Goal: Navigation & Orientation: Find specific page/section

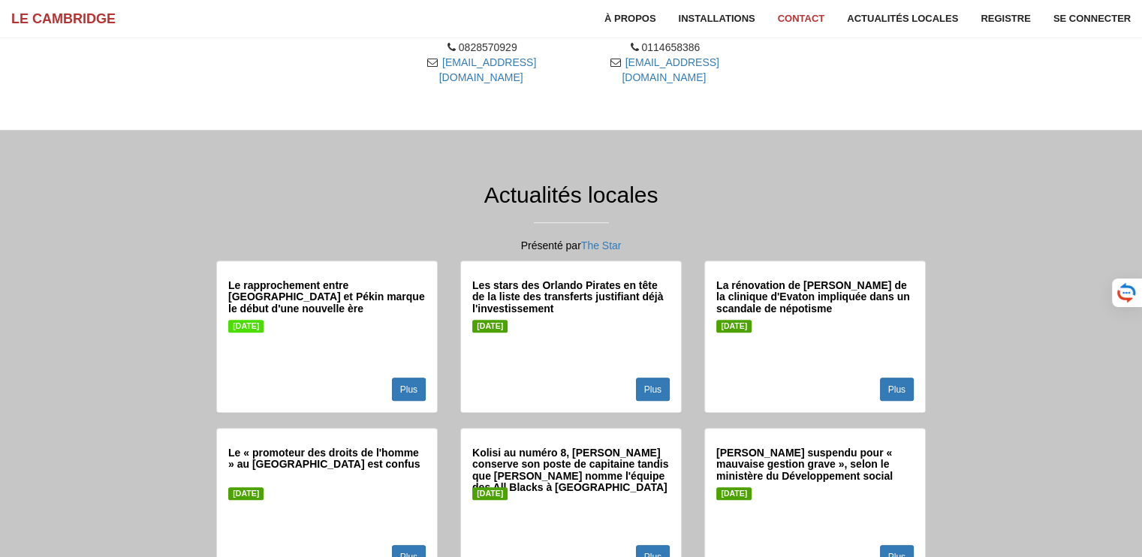
scroll to position [1139, 0]
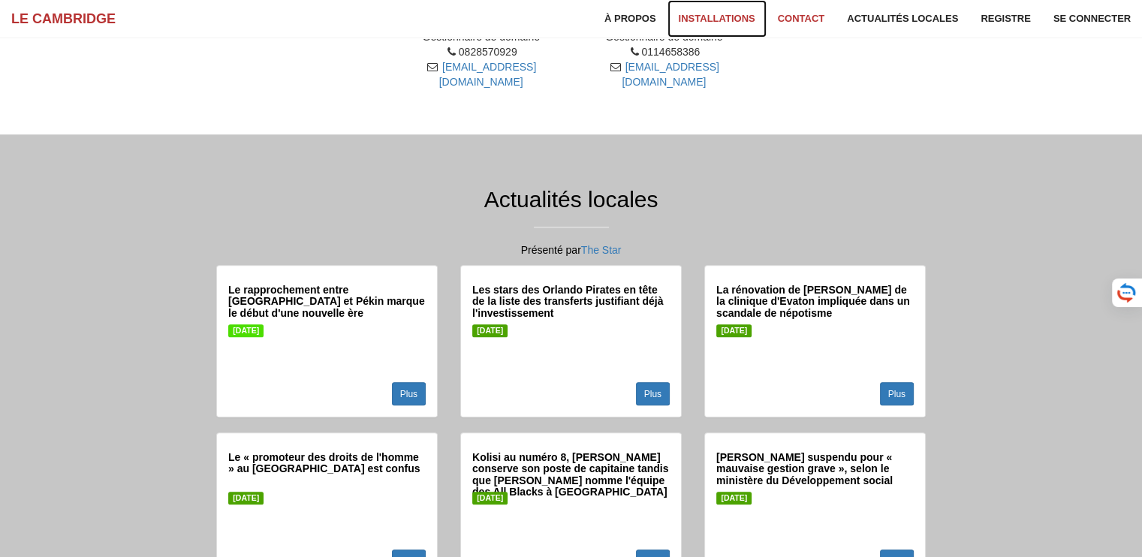
click at [727, 20] on font "Installations" at bounding box center [717, 18] width 77 height 11
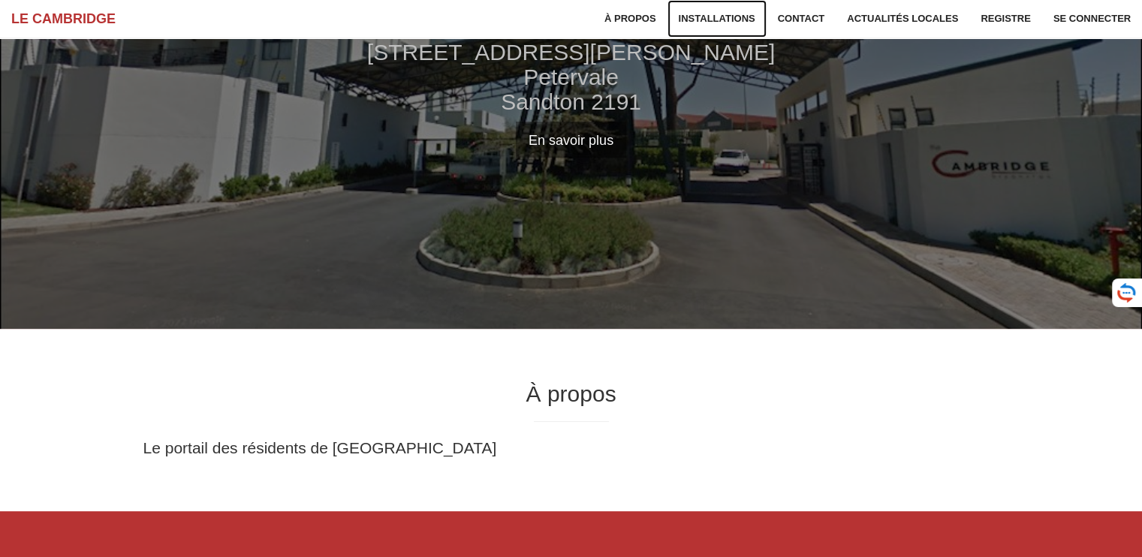
scroll to position [228, 0]
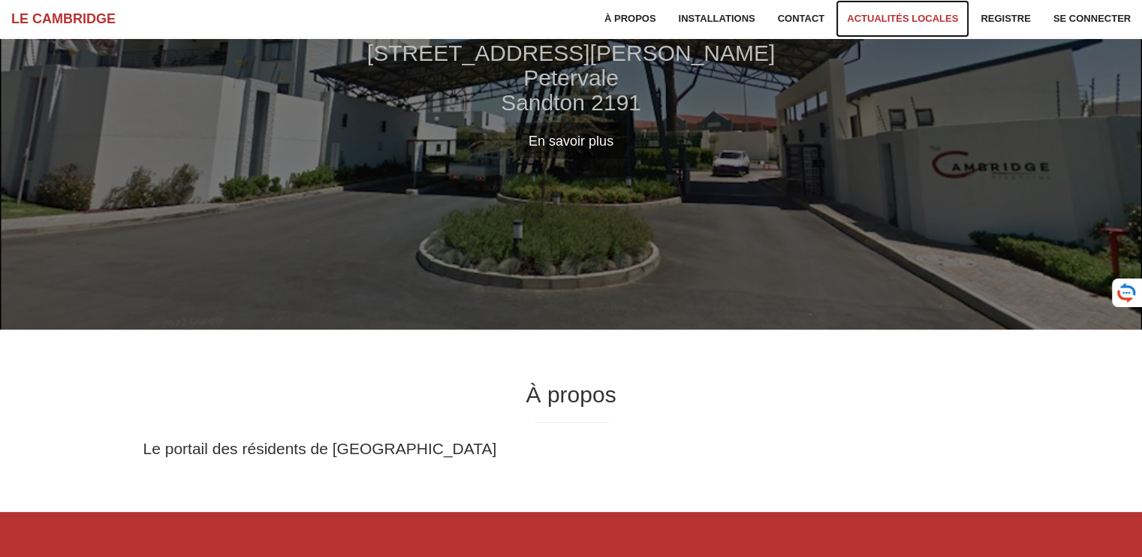
click at [883, 18] on font "Actualités locales" at bounding box center [902, 18] width 111 height 11
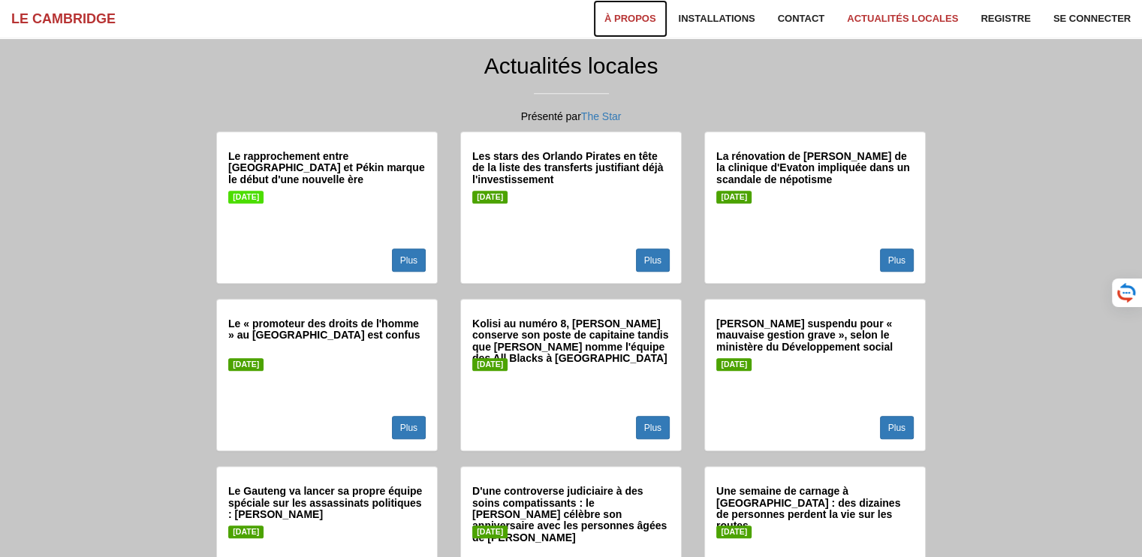
click at [644, 20] on font "À propos" at bounding box center [631, 18] width 52 height 11
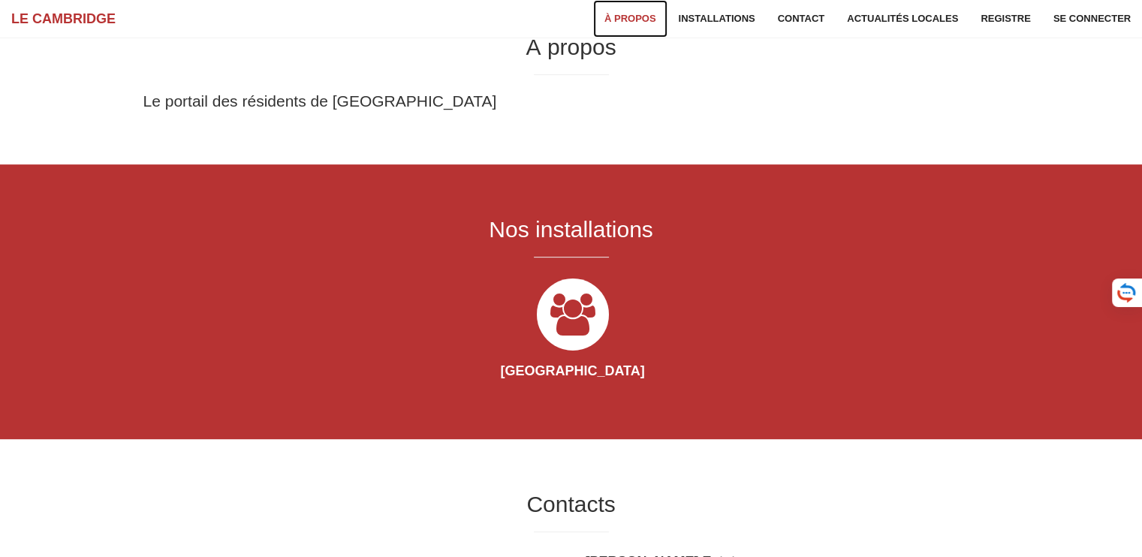
scroll to position [557, 0]
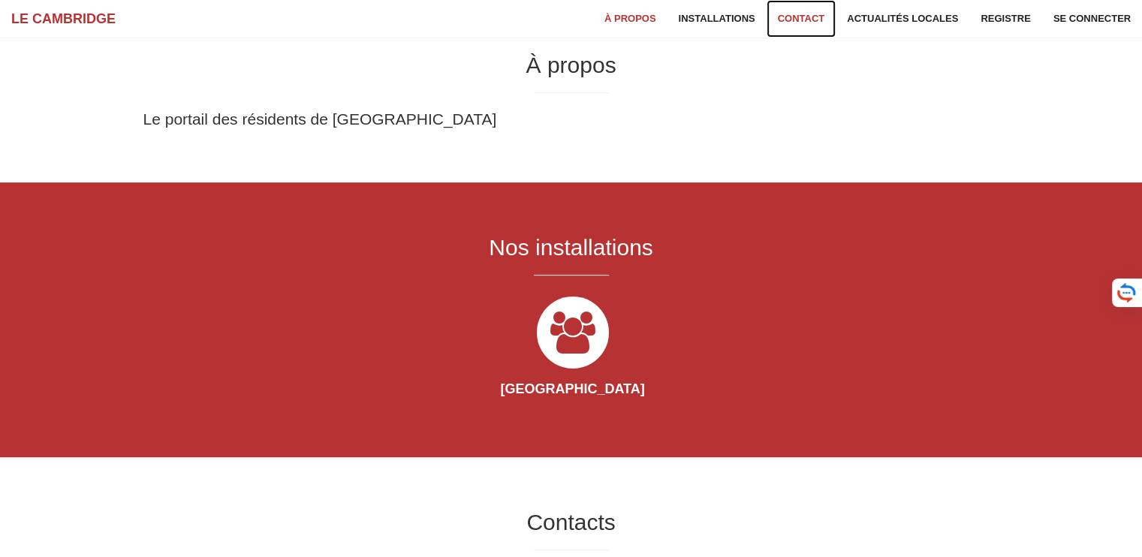
click at [807, 26] on link "Contact" at bounding box center [802, 19] width 70 height 38
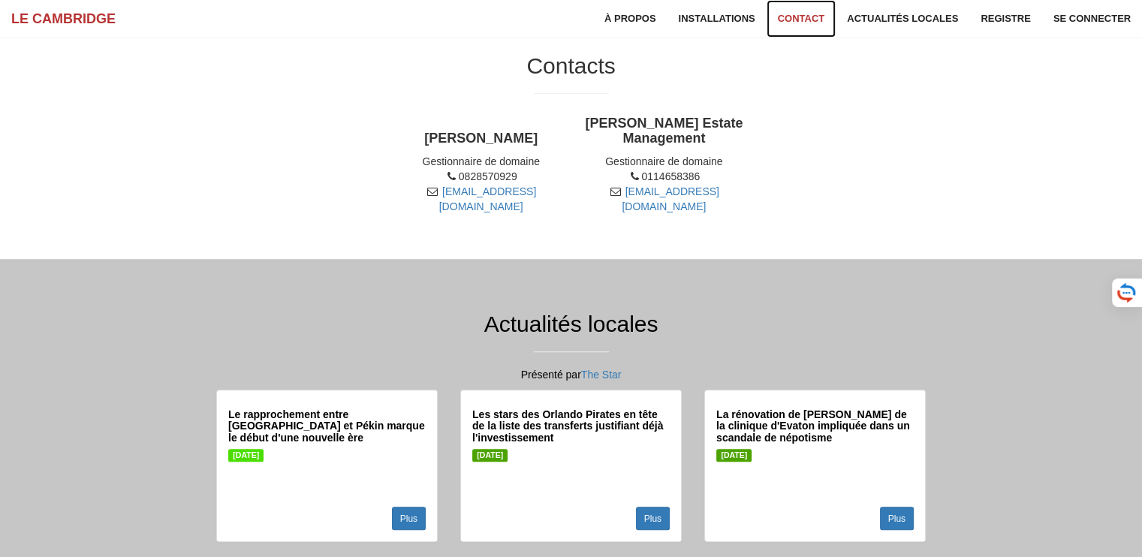
scroll to position [1015, 0]
